Goal: Task Accomplishment & Management: Use online tool/utility

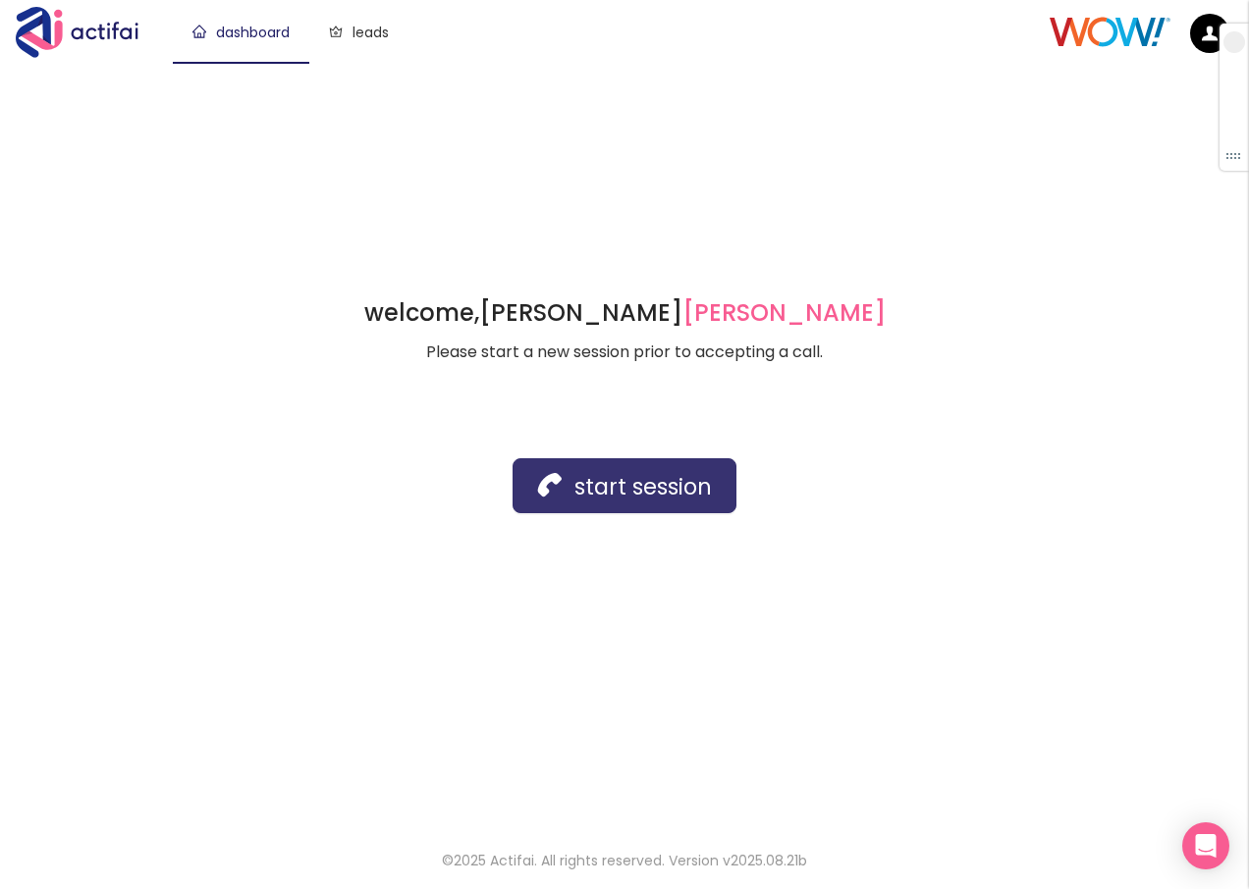
click at [557, 487] on button "start session" at bounding box center [624, 485] width 224 height 55
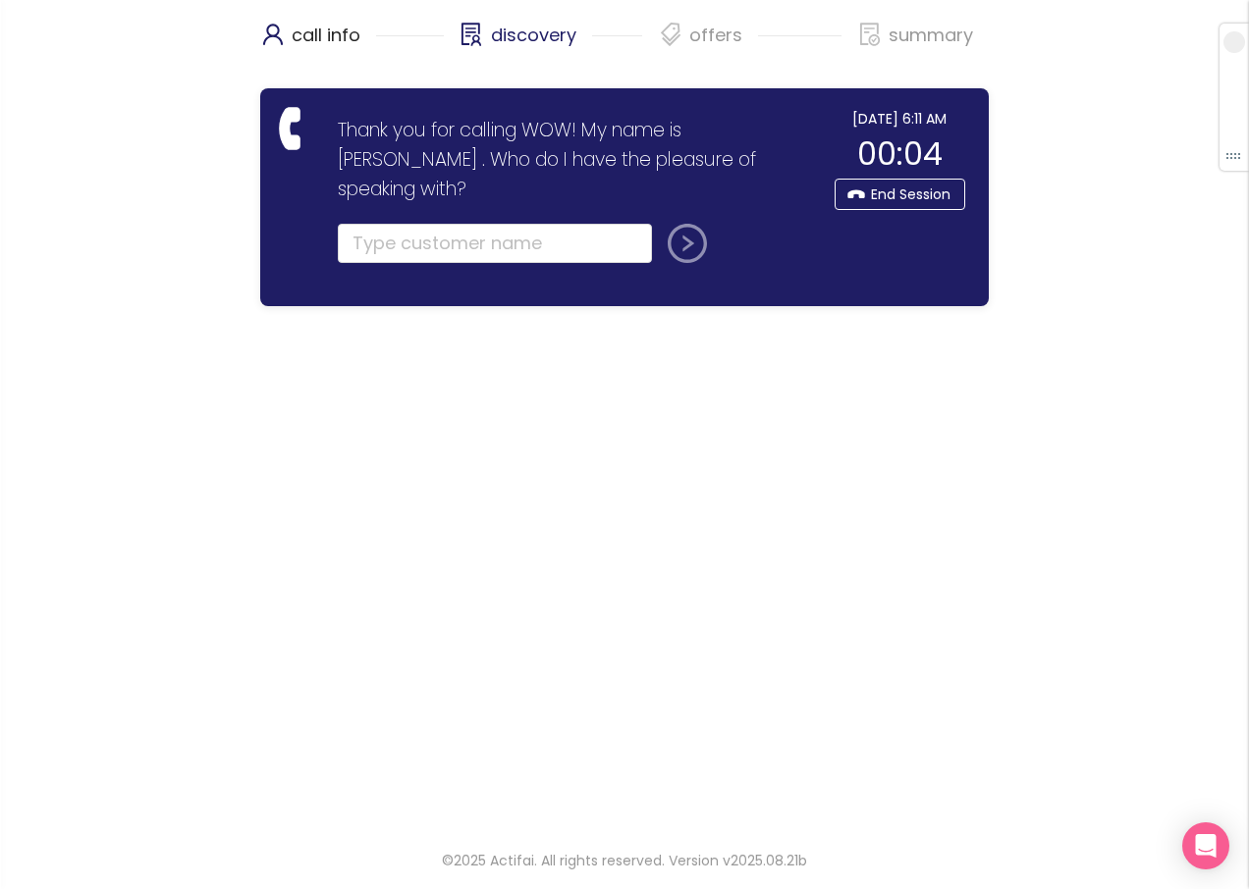
click at [609, 58] on div "discovery" at bounding box center [551, 44] width 184 height 49
click at [414, 224] on input "text" at bounding box center [495, 243] width 314 height 39
click at [383, 224] on input "text" at bounding box center [495, 243] width 314 height 39
type input "[PERSON_NAME]"
click at [660, 224] on button "submit" at bounding box center [683, 243] width 47 height 39
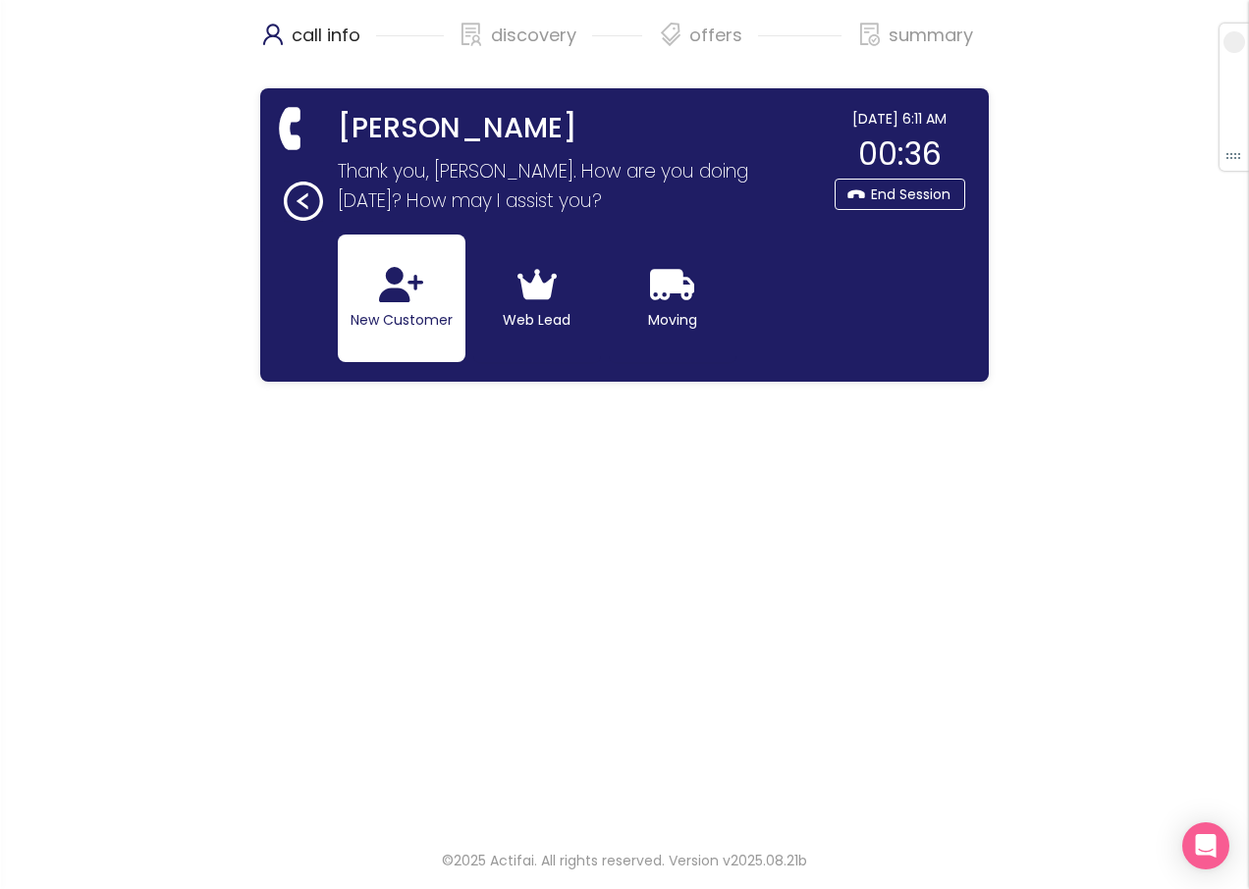
click at [383, 319] on button "New Customer" at bounding box center [402, 299] width 128 height 128
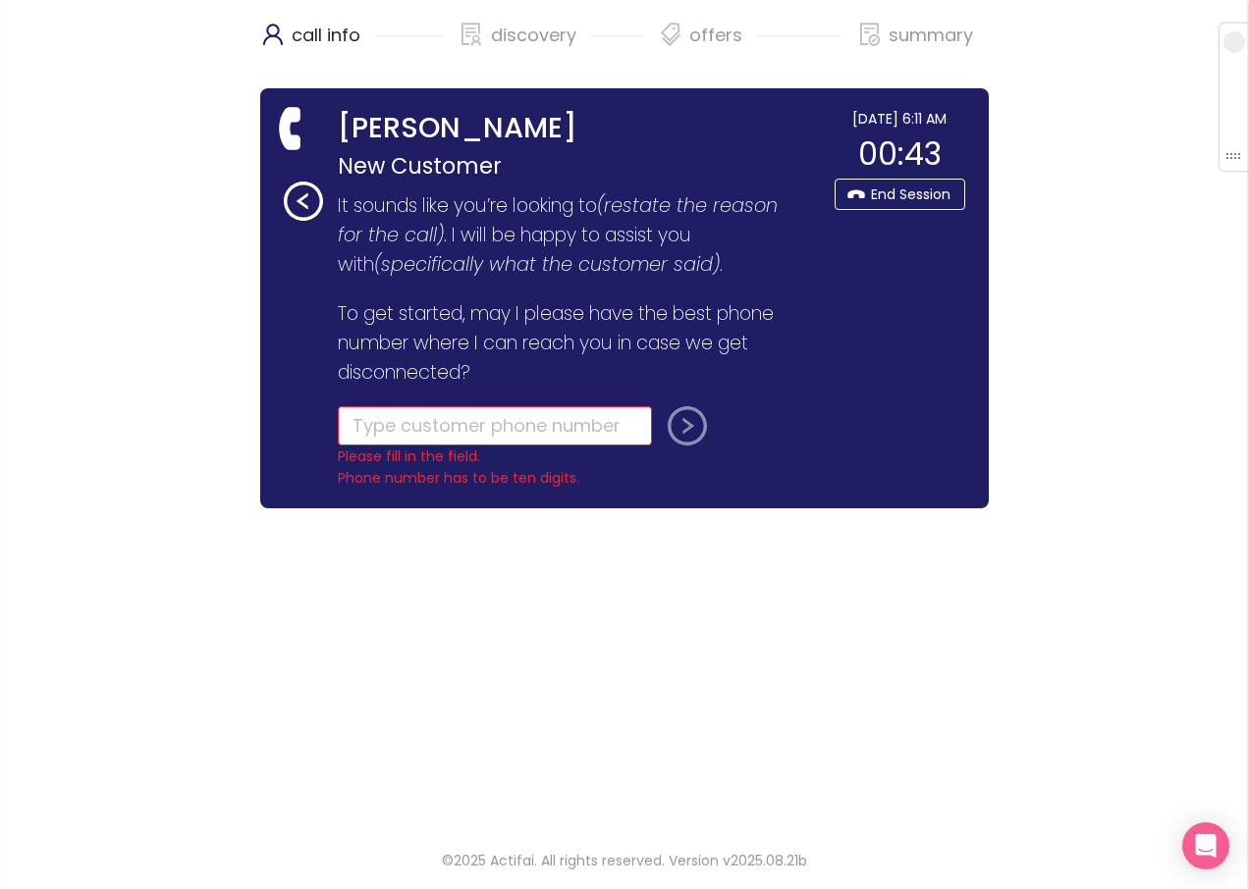
click at [185, 61] on div "call info discovery offers summary [PERSON_NAME] New Customer Thank you for cal…" at bounding box center [624, 413] width 1249 height 827
click at [487, 424] on input "tel" at bounding box center [495, 425] width 314 height 39
paste input "[PHONE_NUMBER]"
type input "[PHONE_NUMBER]"
click at [680, 434] on button "submit" at bounding box center [683, 425] width 47 height 39
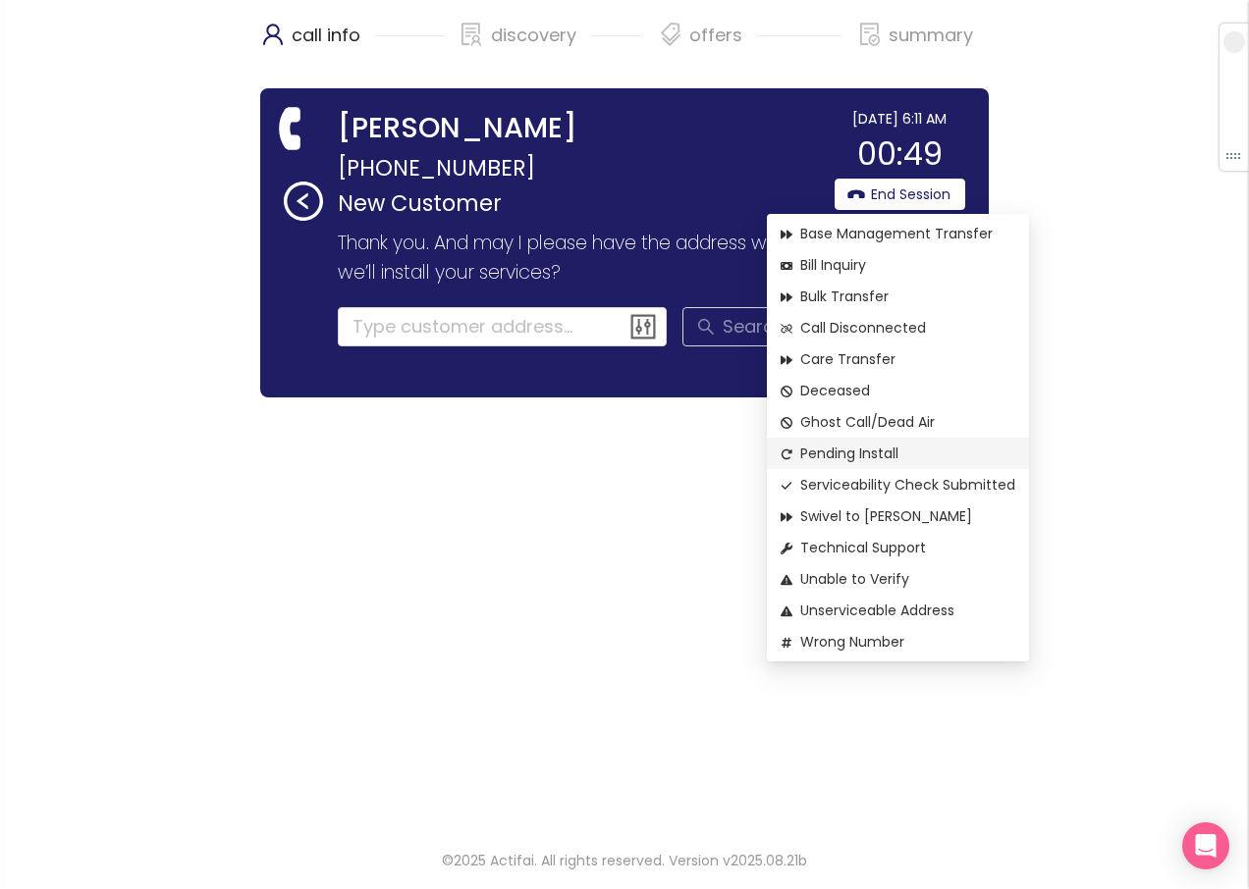
click at [839, 456] on span "Pending Install" at bounding box center [897, 454] width 235 height 22
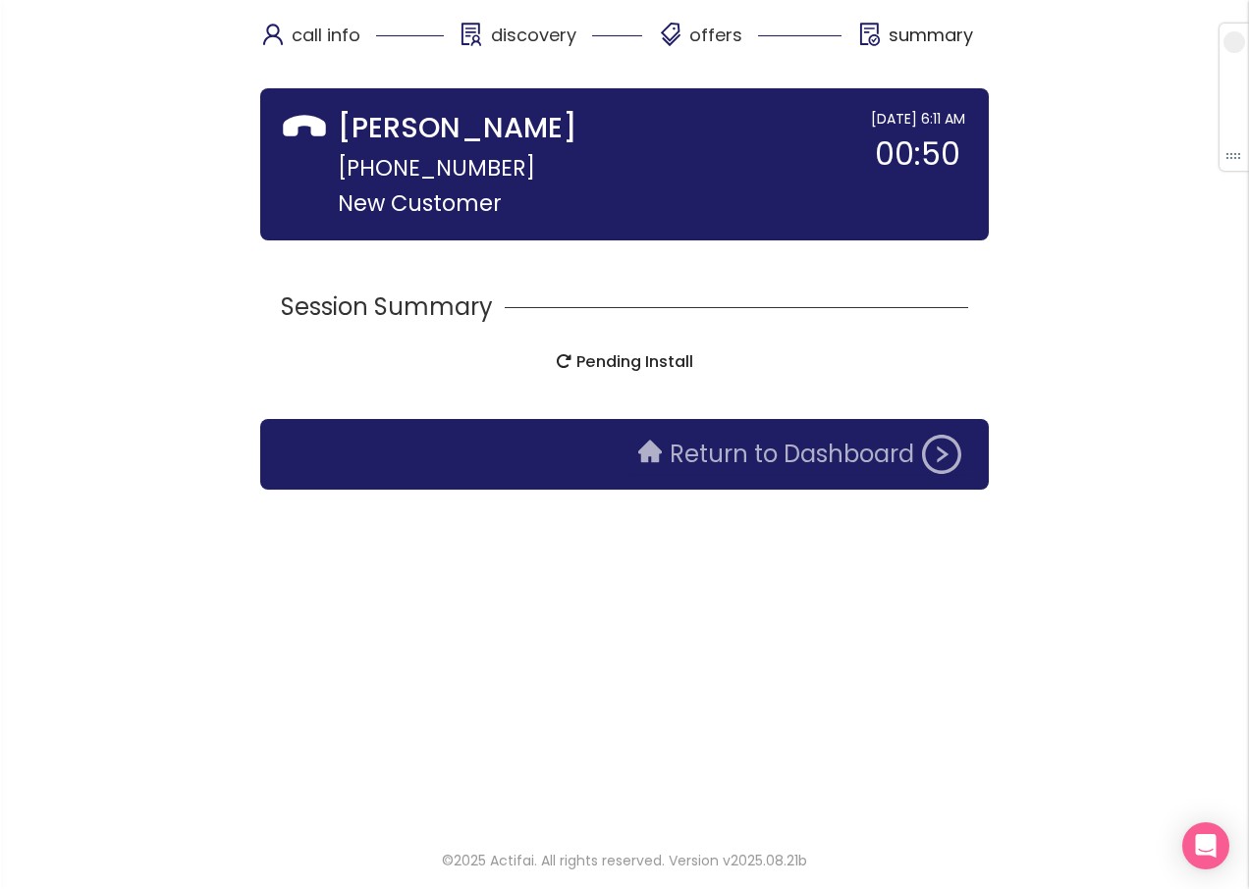
click at [702, 470] on button "Return to Dashboard" at bounding box center [799, 454] width 347 height 39
